Goal: Navigation & Orientation: Find specific page/section

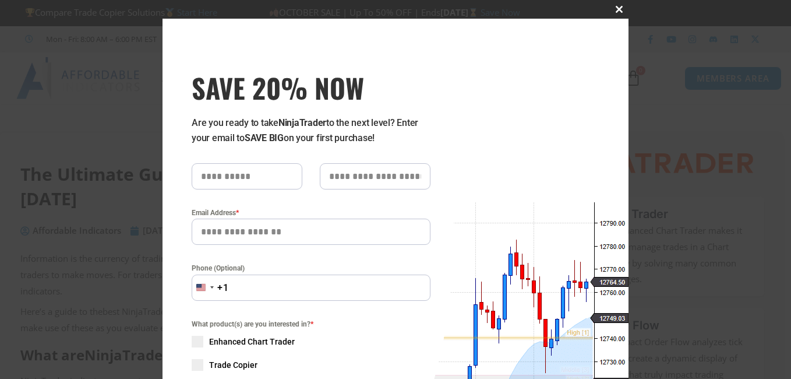
scroll to position [34, 0]
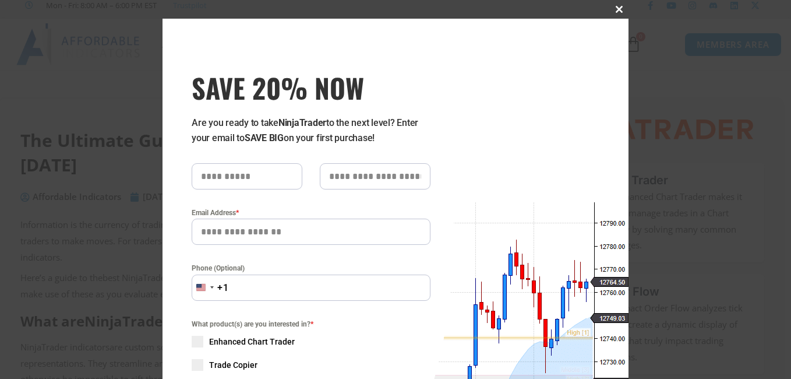
click at [616, 9] on span "SAVE 20% NOW popup" at bounding box center [619, 9] width 19 height 7
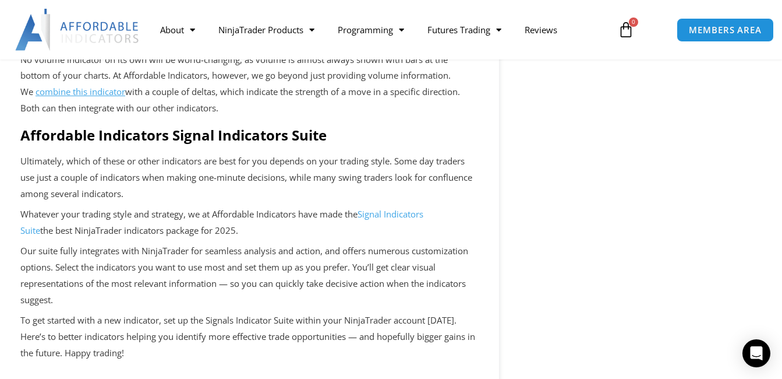
scroll to position [1379, 0]
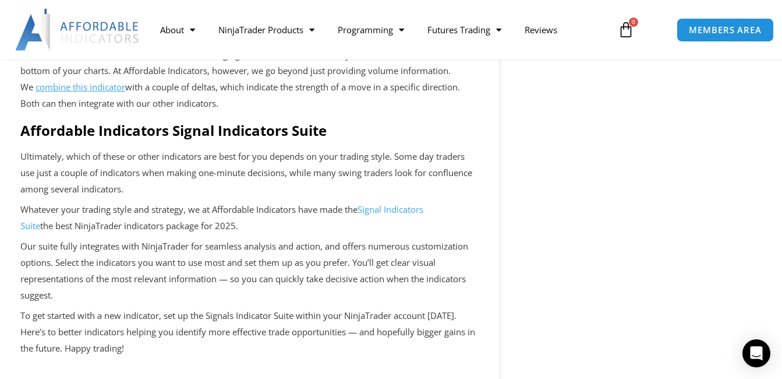
click at [409, 224] on link "Signal Indicators Suite" at bounding box center [221, 217] width 403 height 28
